Goal: Check status

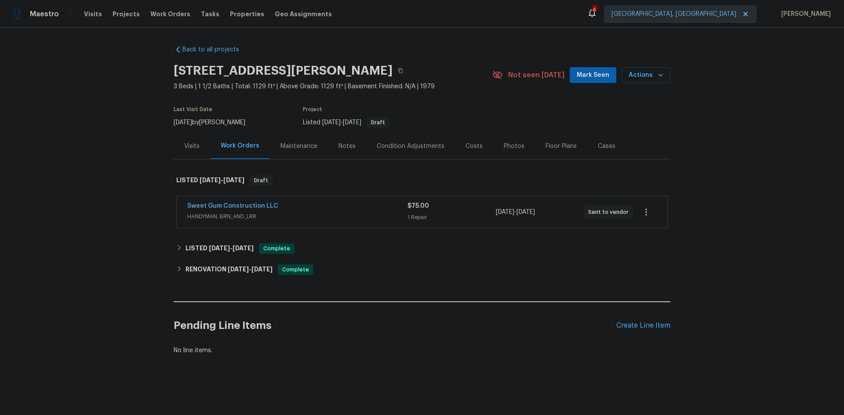
scroll to position [6, 0]
click at [209, 245] on span "[DATE]" at bounding box center [219, 248] width 21 height 6
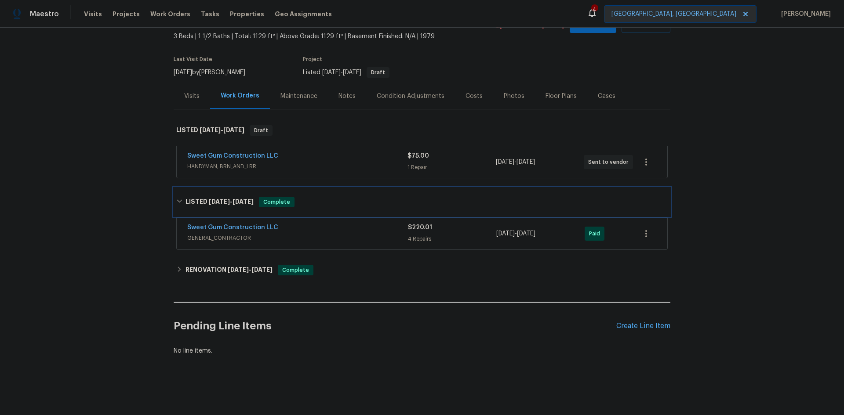
scroll to position [57, 0]
click at [232, 225] on link "Sweet Gum Construction LLC" at bounding box center [232, 228] width 91 height 6
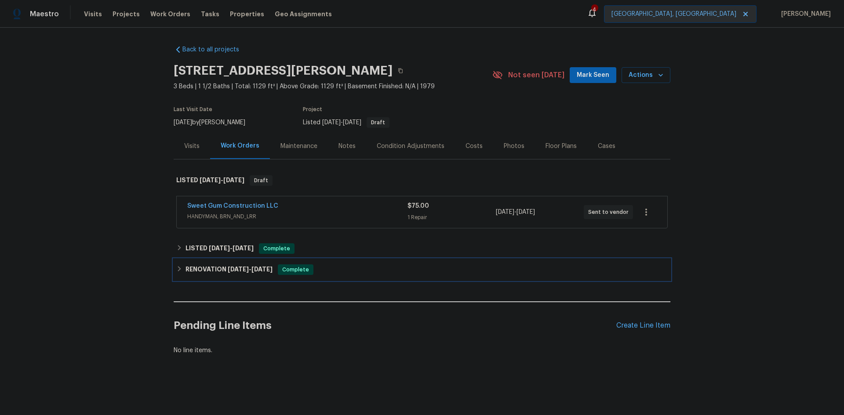
click at [215, 269] on h6 "RENOVATION [DATE] - [DATE]" at bounding box center [229, 270] width 87 height 11
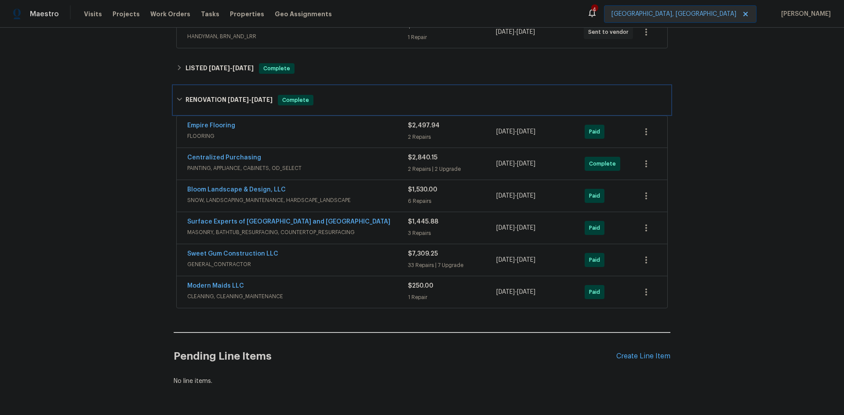
scroll to position [217, 0]
